Goal: Task Accomplishment & Management: Complete application form

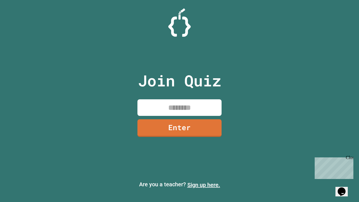
click at [204, 185] on link "Sign up here." at bounding box center [204, 185] width 33 height 7
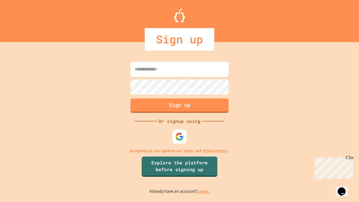
click at [204, 191] on link "Log in." at bounding box center [203, 192] width 13 height 6
